Goal: Browse casually: Explore the website without a specific task or goal

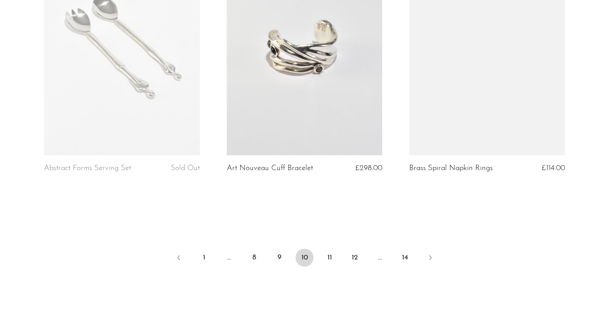
scroll to position [3013, 0]
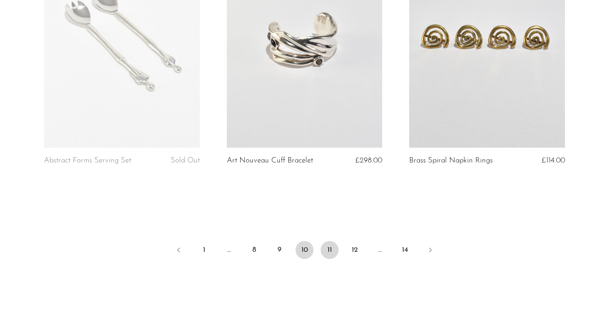
click at [331, 249] on link "11" at bounding box center [330, 250] width 18 height 18
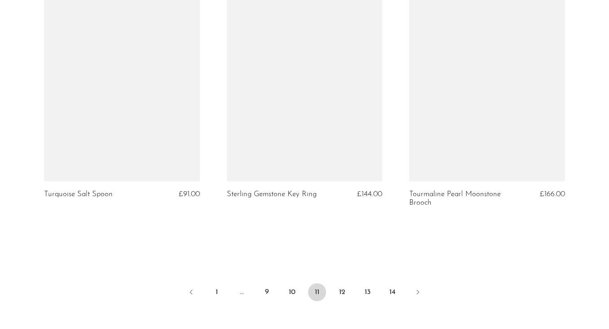
scroll to position [3039, 0]
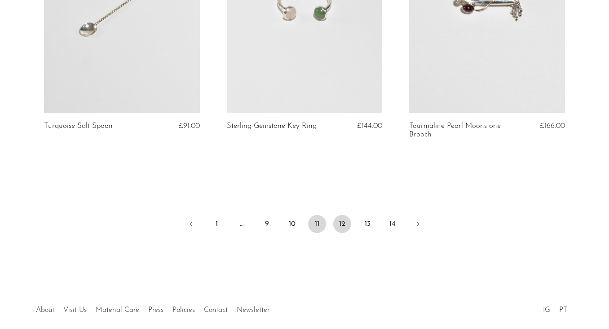
click at [340, 215] on link "12" at bounding box center [342, 224] width 18 height 18
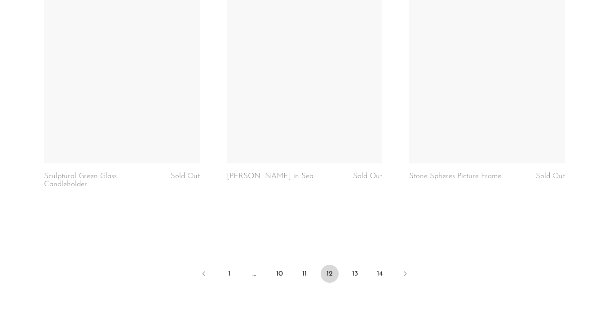
scroll to position [3088, 0]
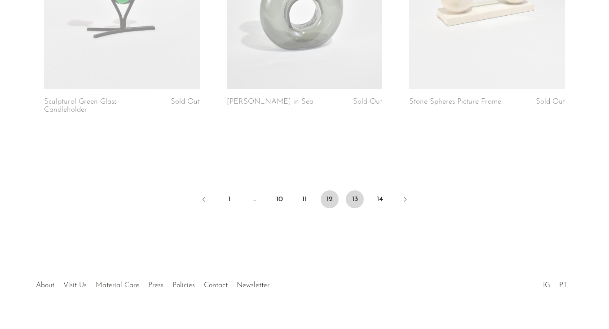
click at [352, 190] on link "13" at bounding box center [355, 199] width 18 height 18
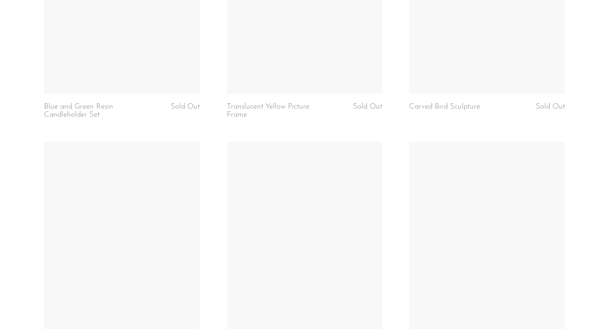
scroll to position [3105, 0]
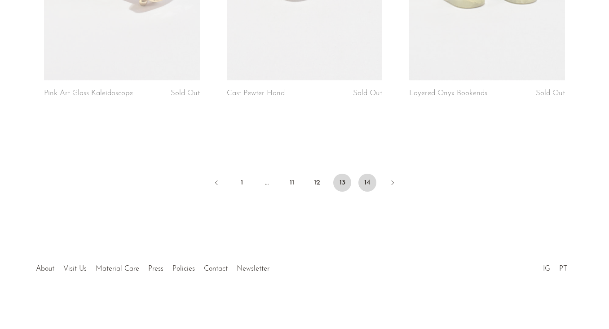
click at [365, 183] on link "14" at bounding box center [367, 183] width 18 height 18
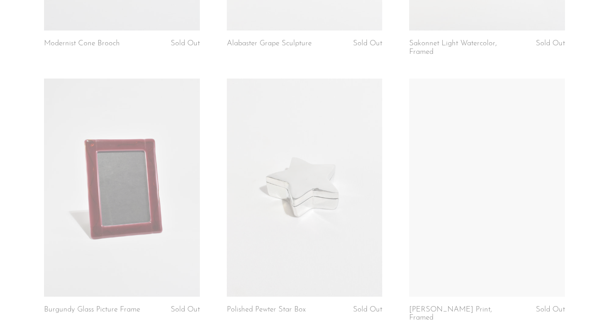
scroll to position [1775, 0]
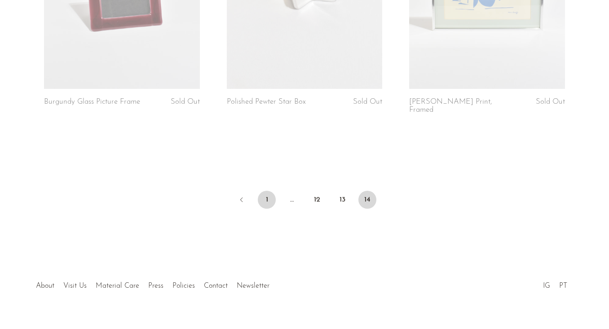
click at [266, 191] on link "1" at bounding box center [267, 200] width 18 height 18
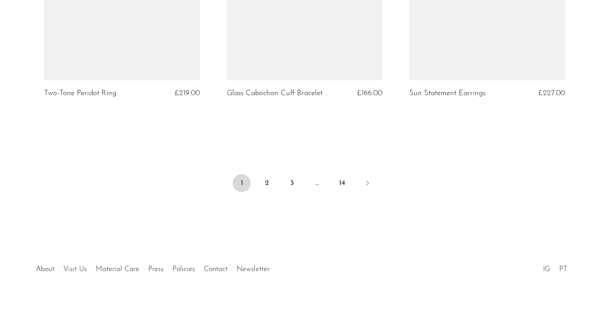
scroll to position [3097, 0]
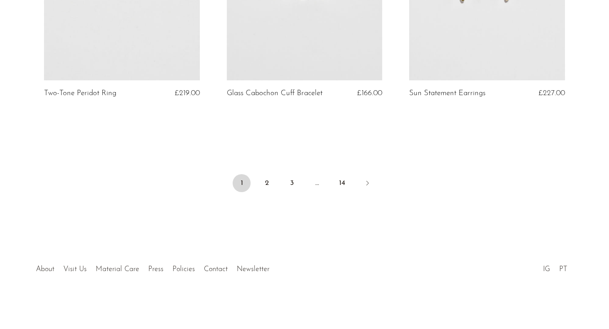
click at [256, 181] on ul "1 2 3 … 14" at bounding box center [304, 184] width 575 height 27
click at [263, 184] on link "2" at bounding box center [267, 183] width 18 height 18
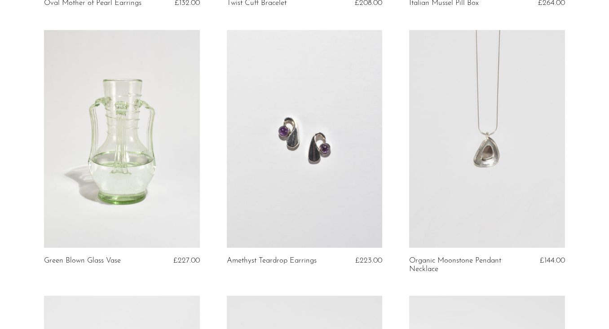
scroll to position [1457, 0]
